Goal: Find specific page/section: Find specific page/section

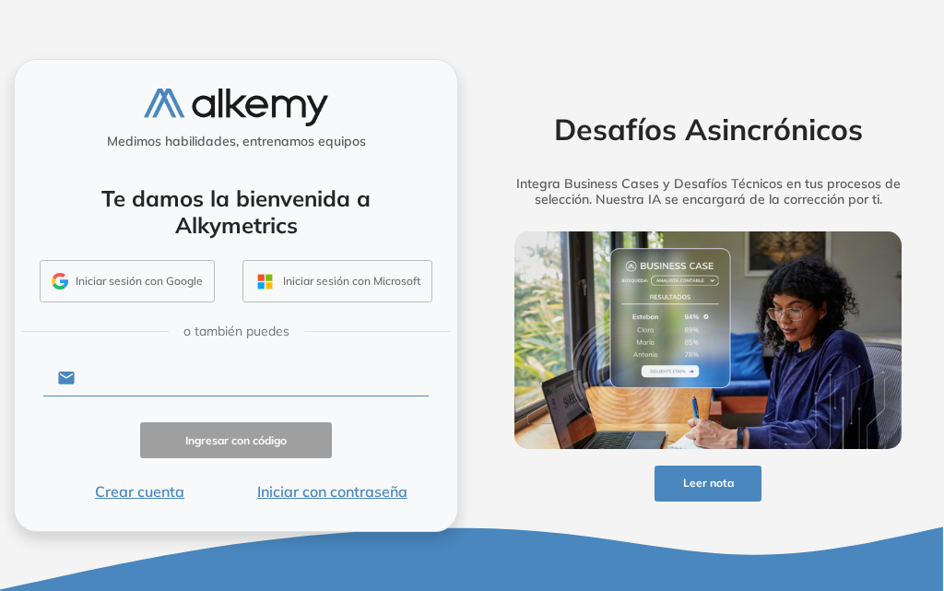
click at [132, 367] on input "text" at bounding box center [251, 378] width 353 height 35
type input "**********"
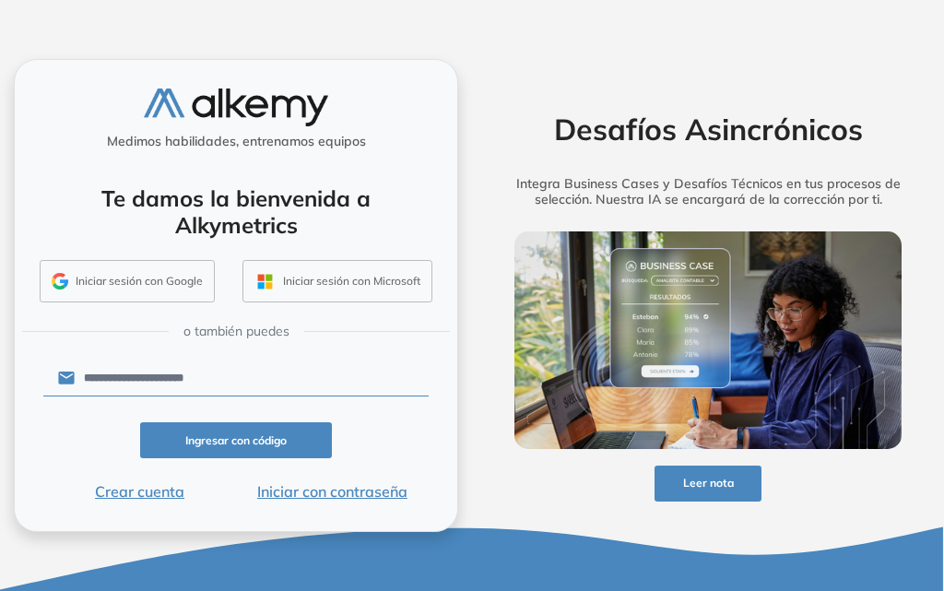
click at [343, 491] on button "Iniciar con contraseña" at bounding box center [332, 491] width 193 height 22
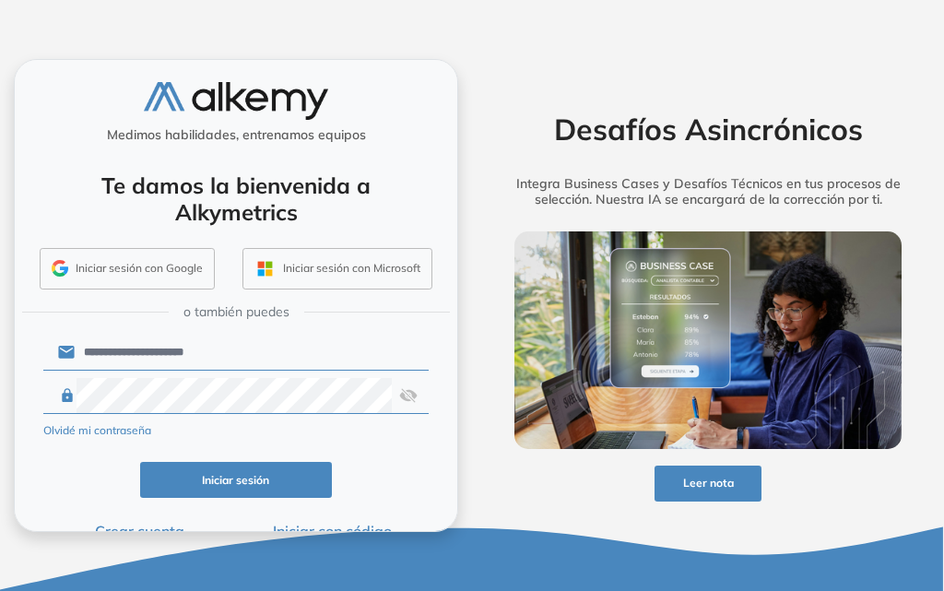
click at [225, 498] on button "Iniciar sesión" at bounding box center [236, 480] width 193 height 36
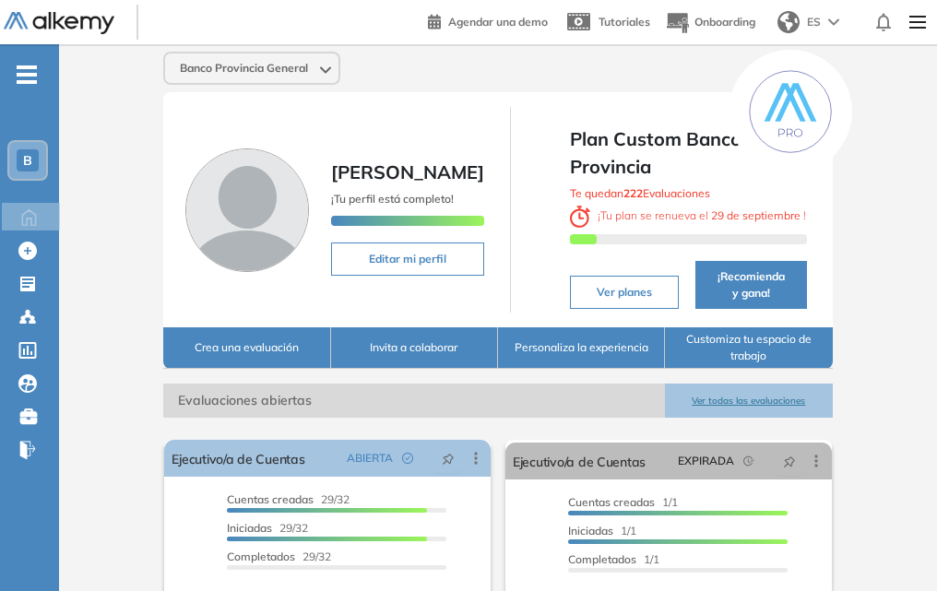
click at [19, 154] on div "B" at bounding box center [28, 160] width 22 height 22
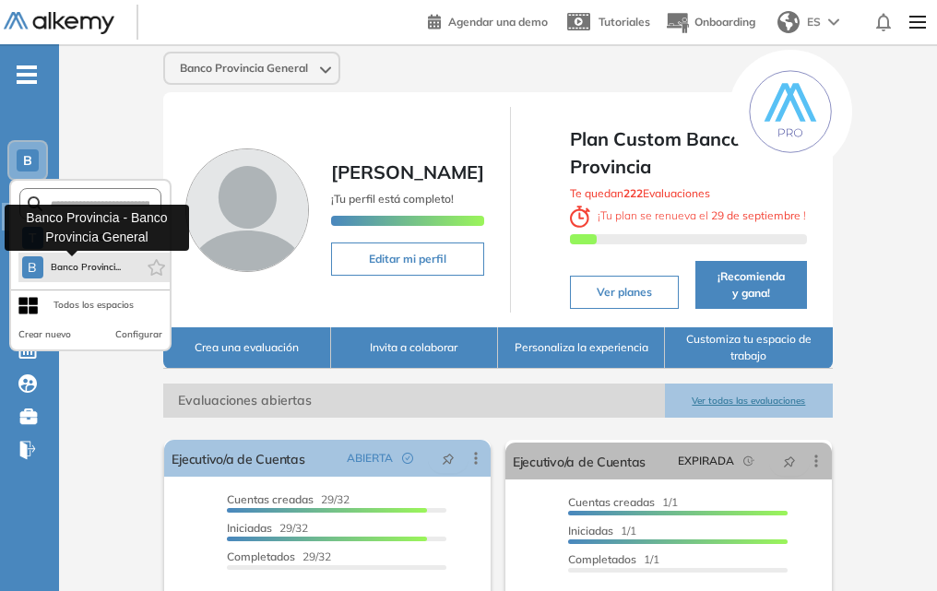
click at [74, 267] on span "Banco Provinci..." at bounding box center [86, 267] width 71 height 15
click at [65, 269] on span "Banco Provinci..." at bounding box center [86, 267] width 71 height 15
click at [98, 267] on span "Banco Provinci..." at bounding box center [86, 267] width 71 height 15
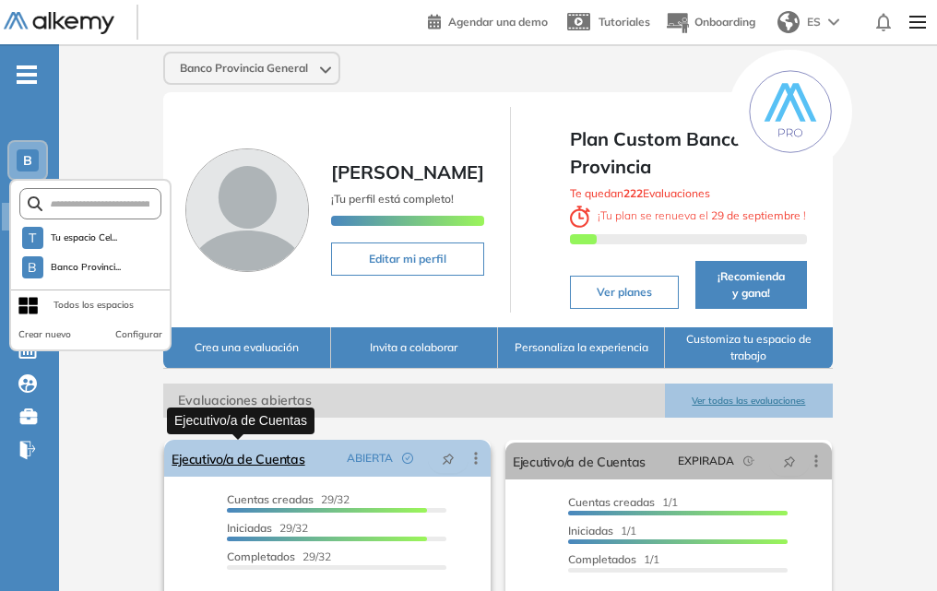
click at [223, 457] on link "Ejecutivo/a de Cuentas" at bounding box center [238, 458] width 133 height 37
